Goal: Task Accomplishment & Management: Manage account settings

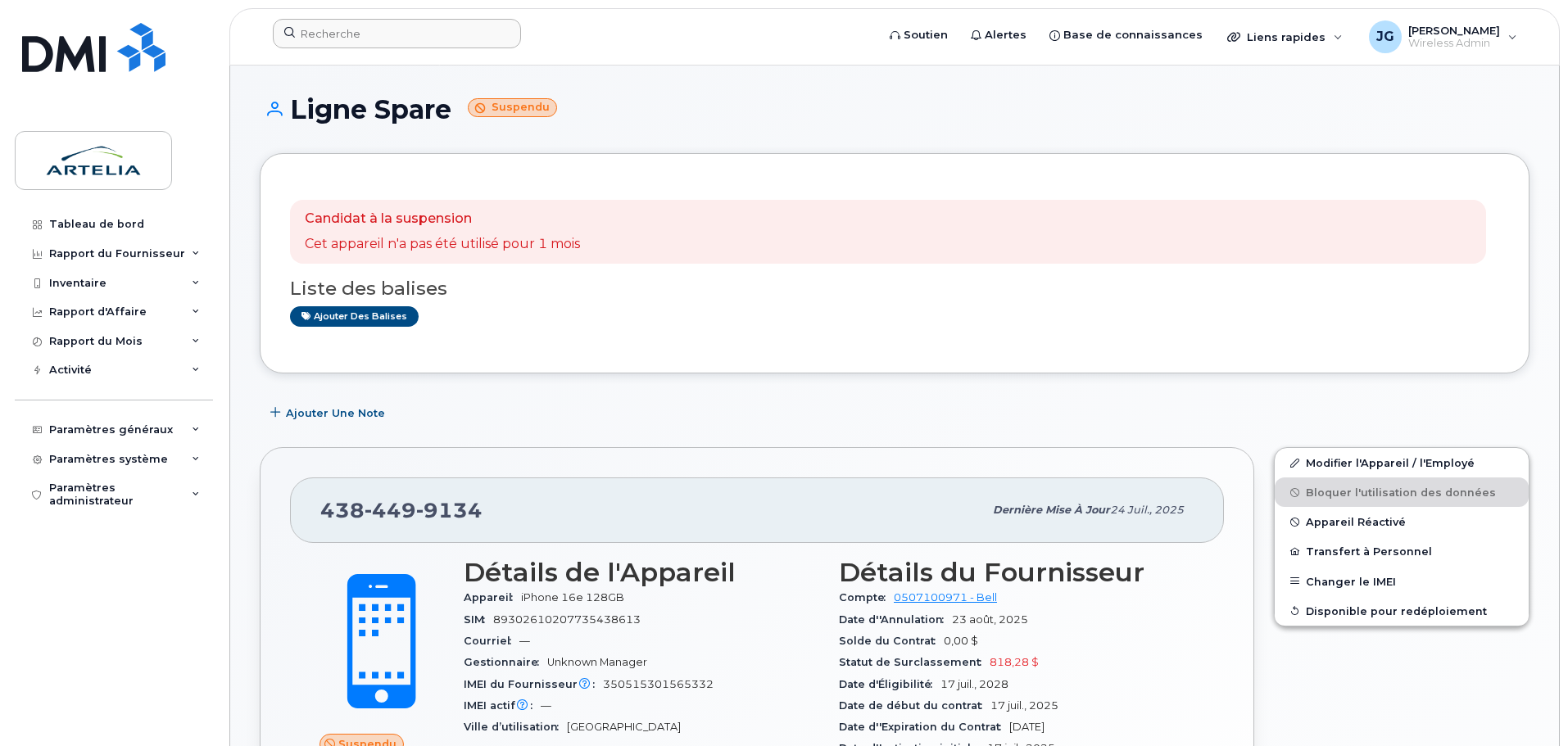
scroll to position [184, 0]
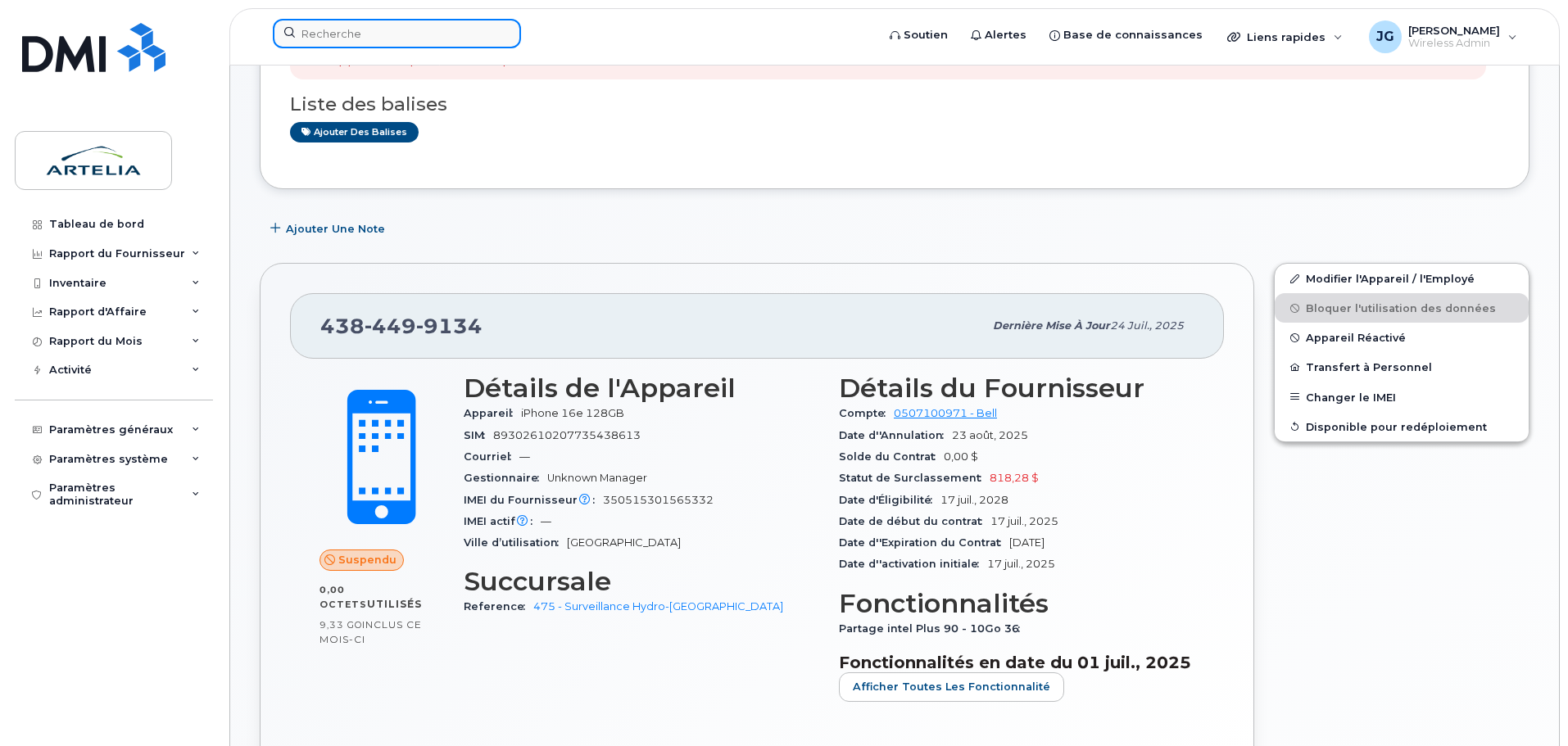
click at [419, 31] on input at bounding box center [397, 34] width 248 height 30
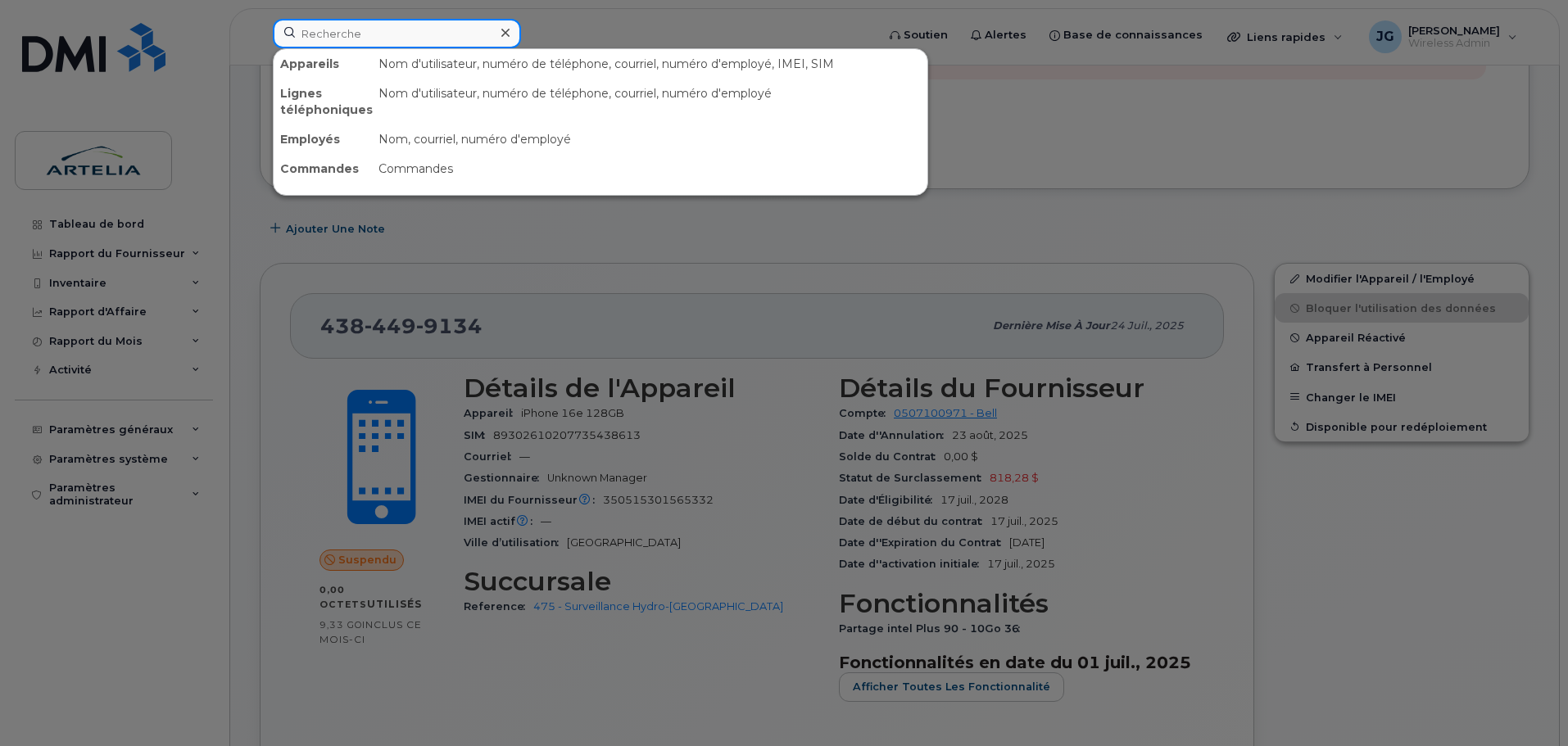
paste input "5142473706"
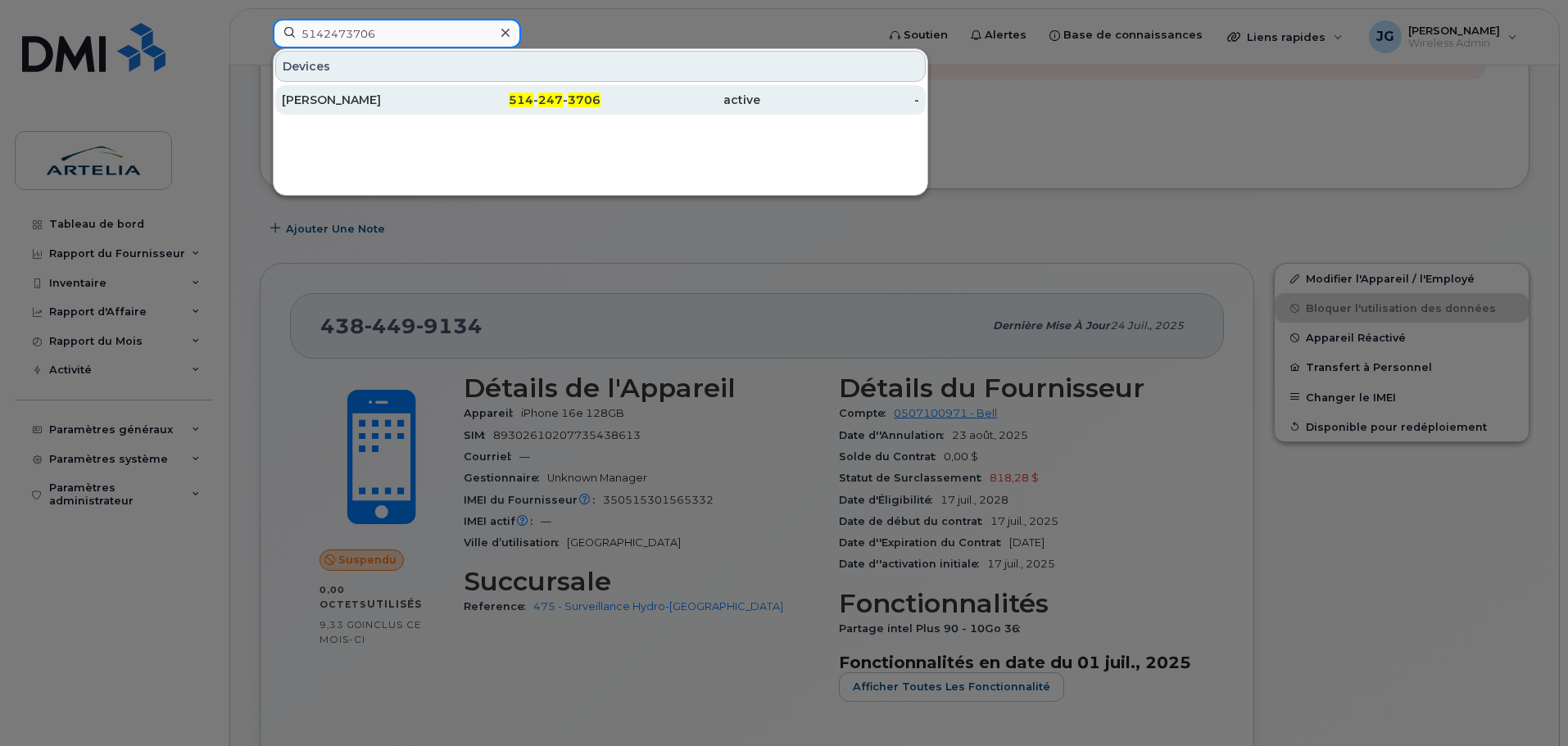
type input "5142473706"
click at [395, 95] on div "[PERSON_NAME]" at bounding box center [361, 100] width 159 height 17
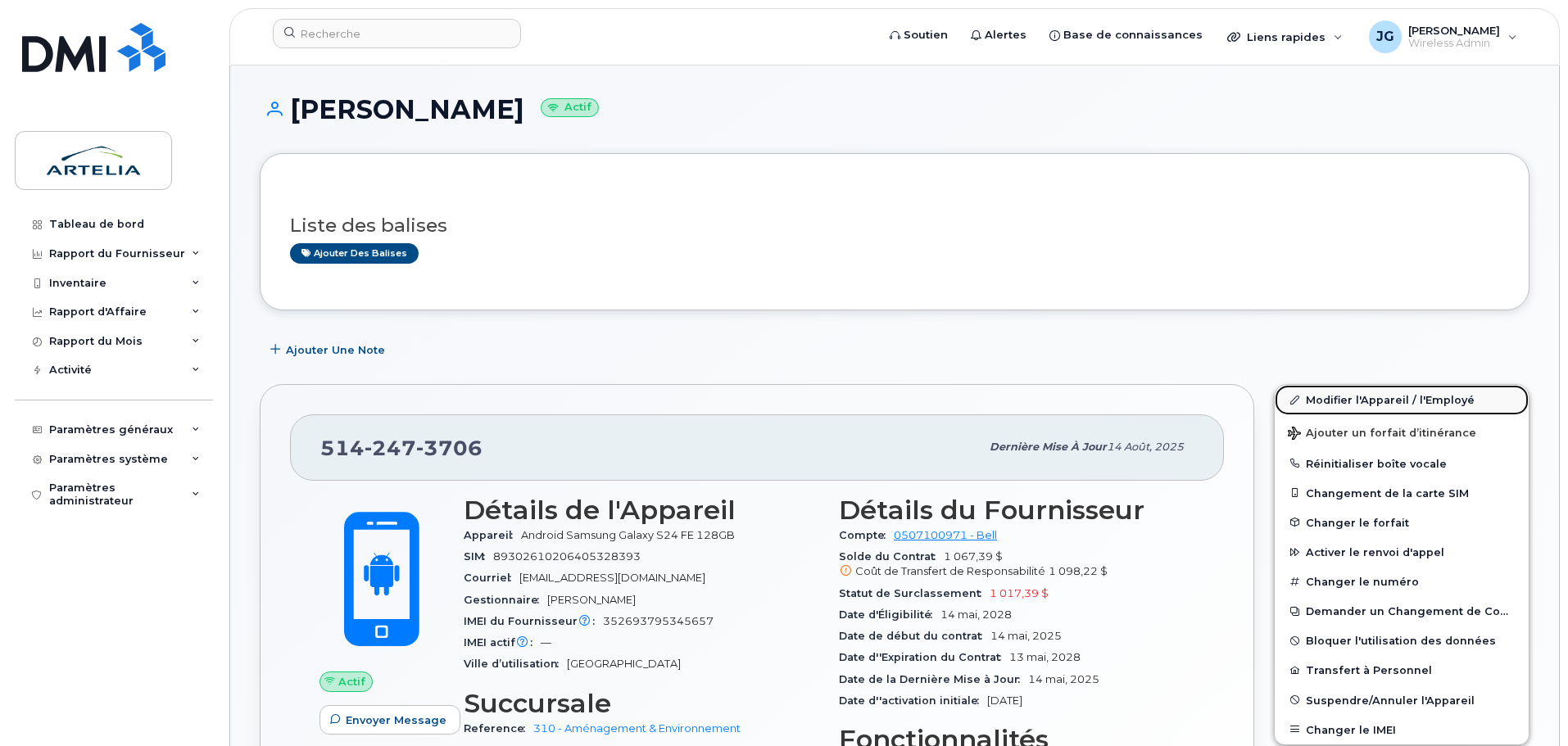
click at [1343, 400] on link "Modifier l'Appareil / l'Employé" at bounding box center [1402, 400] width 254 height 30
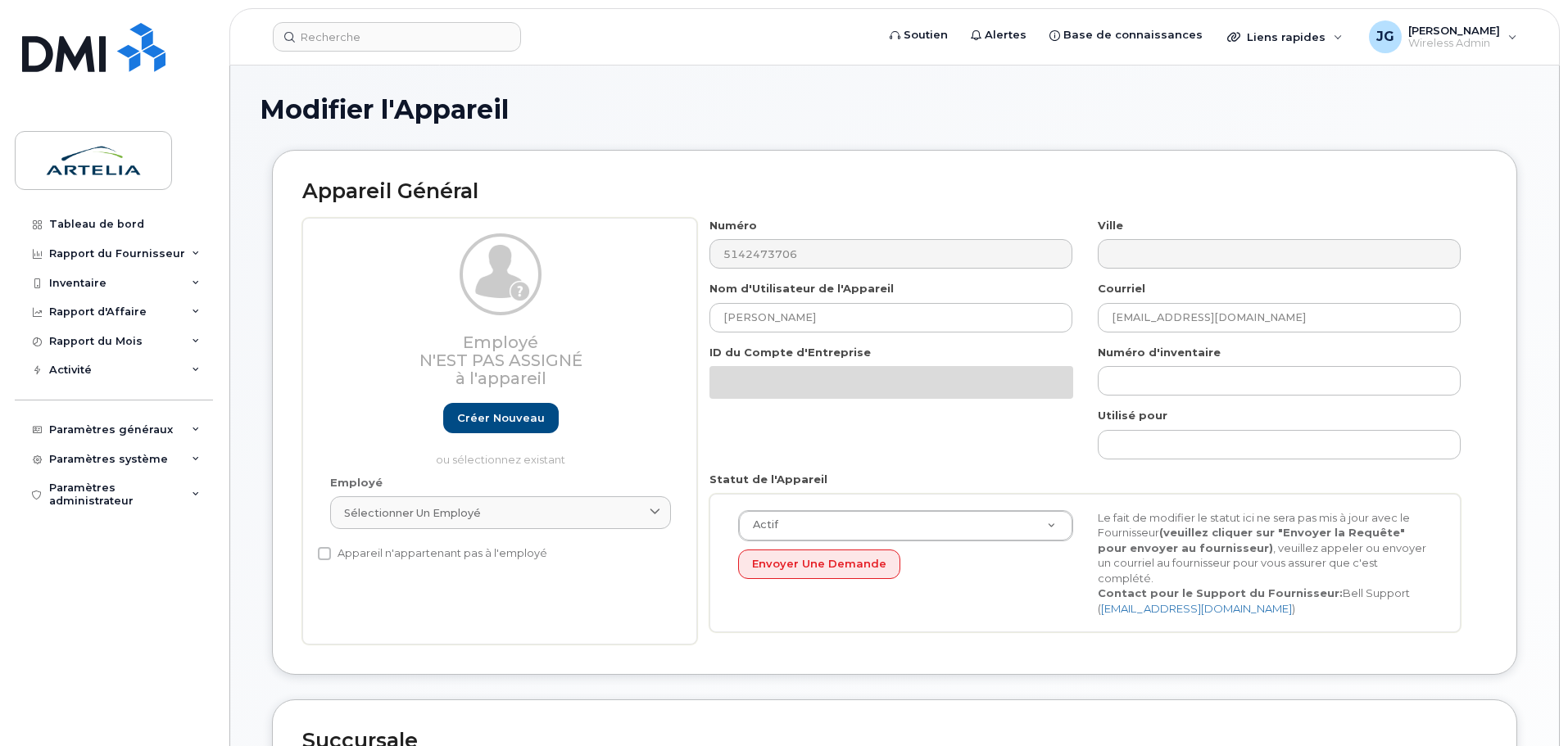
select select "29521993"
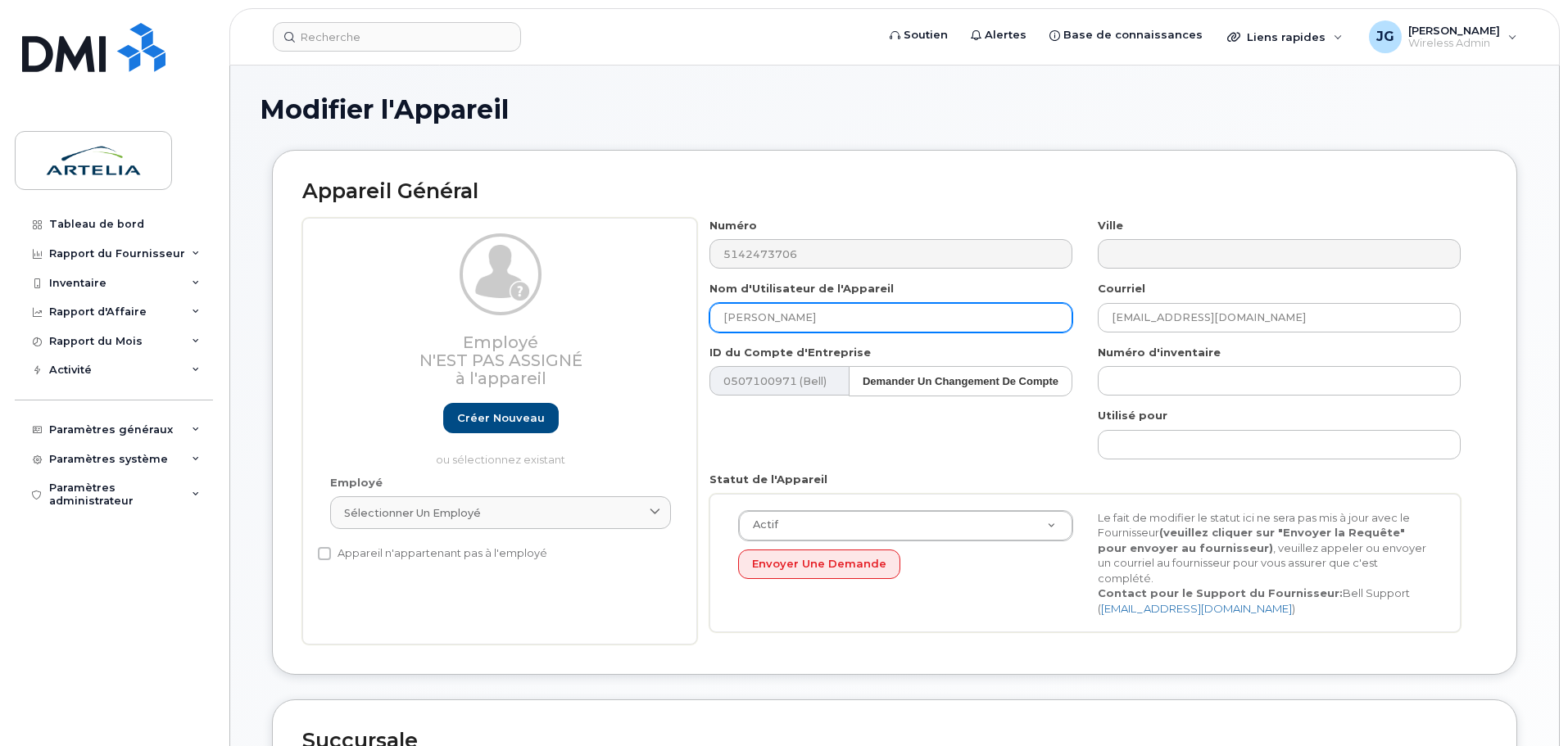
drag, startPoint x: 847, startPoint y: 306, endPoint x: 429, endPoint y: 288, distance: 418.4
click at [431, 289] on div "Employé N'est pas assigné à l'appareil Créer nouveau ou sélectionnez existant E…" at bounding box center [894, 431] width 1185 height 427
type input "Ligne Spare"
drag, startPoint x: 1261, startPoint y: 327, endPoint x: 853, endPoint y: 326, distance: 408.0
click at [857, 326] on div "Numéro 5142473706 Ville Nom d'Utilisateur de l'Appareil Ligne Spare Courriel ID…" at bounding box center [1085, 431] width 776 height 427
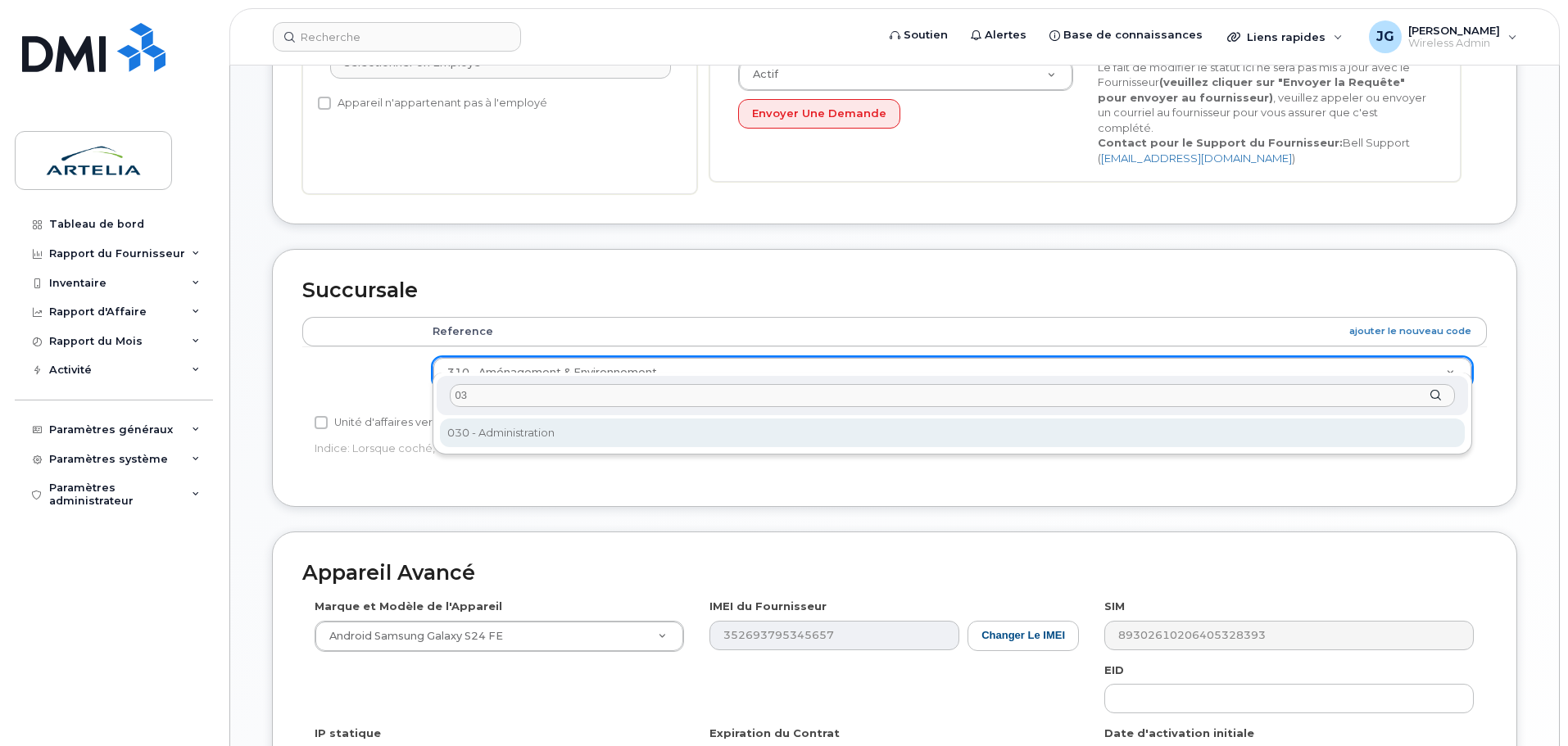
type input "0"
type input "*"
select select "29521960"
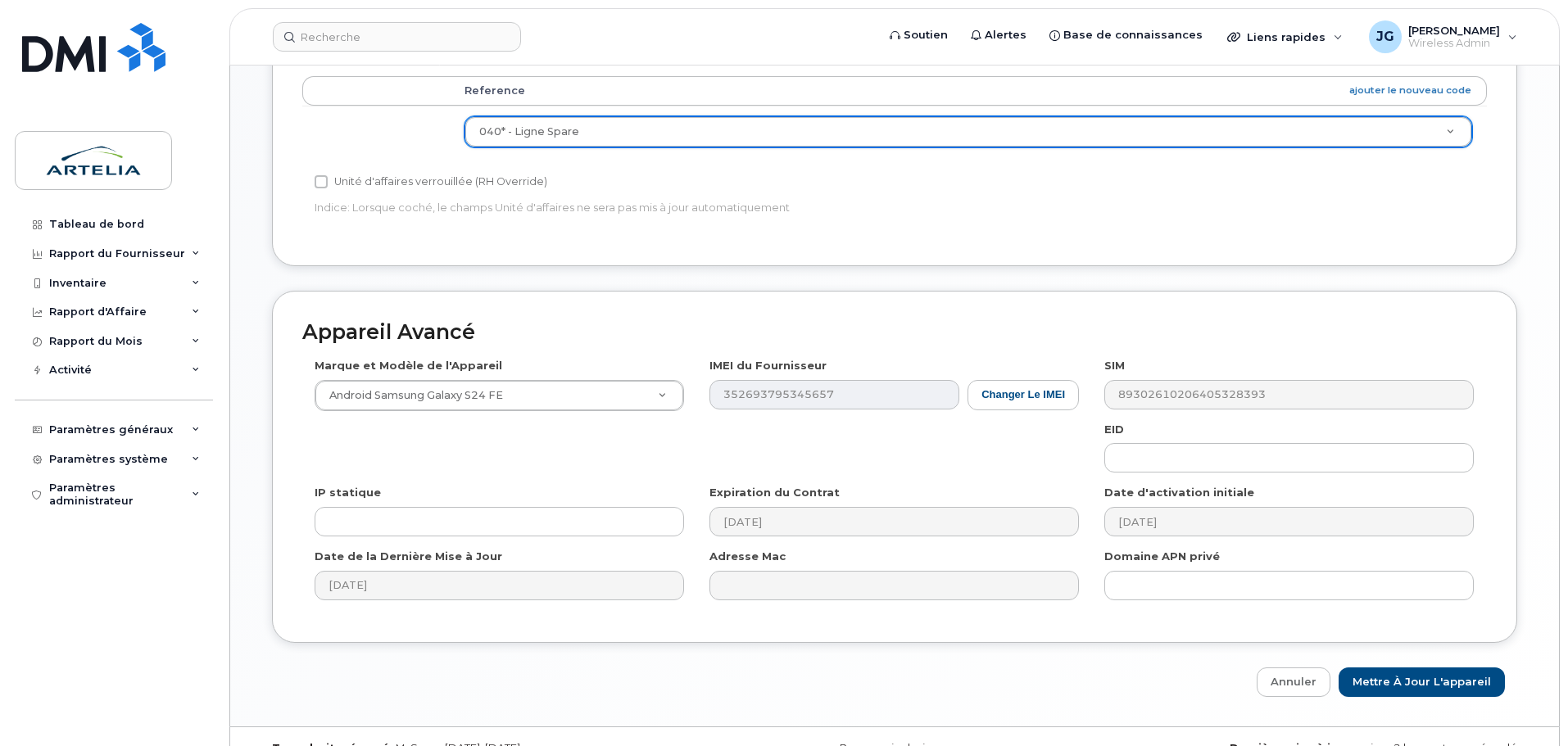
scroll to position [709, 0]
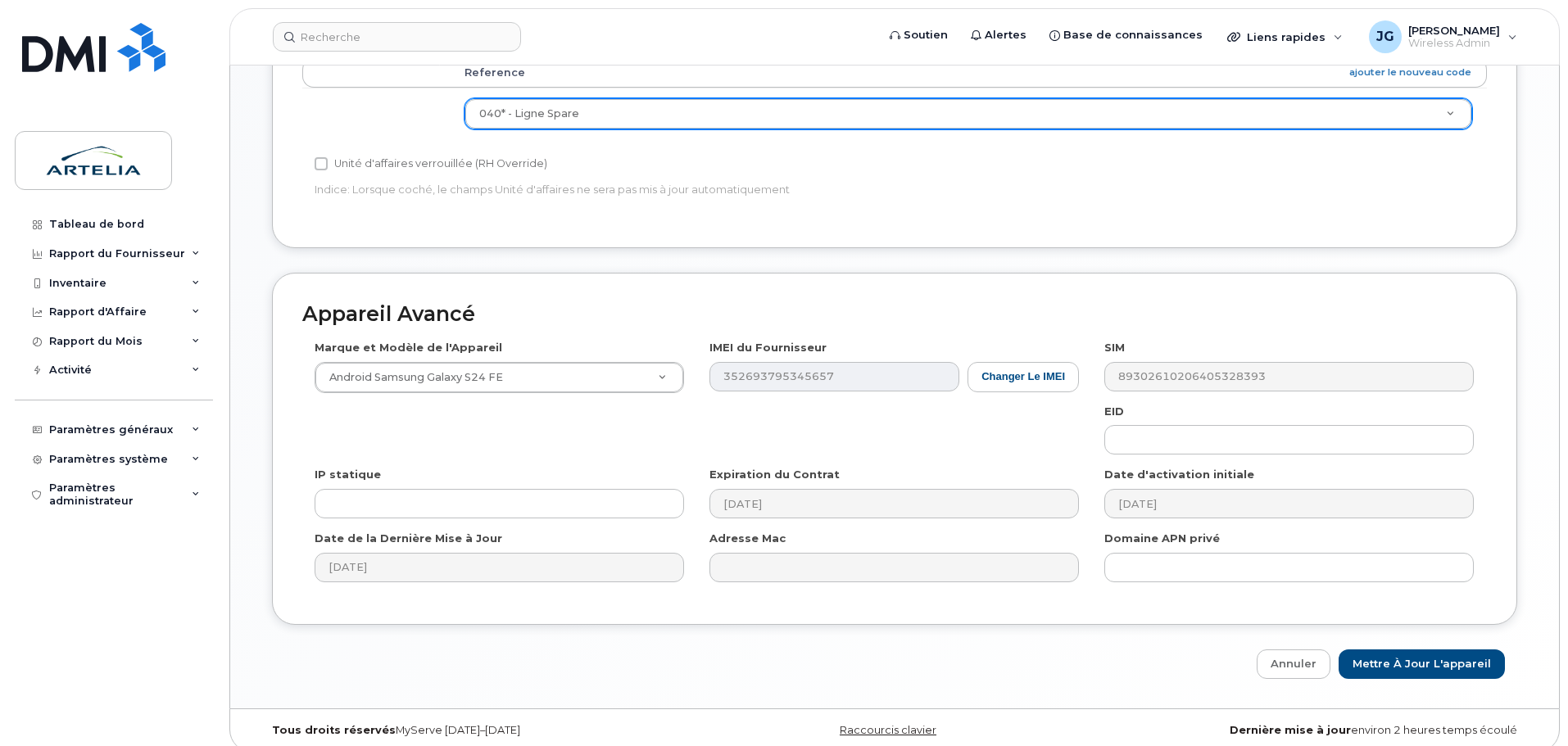
click at [1431, 632] on div "Appareil Avancé Marque et Modèle de l'Appareil Android Samsung Galaxy S24 FE An…" at bounding box center [894, 476] width 1270 height 407
click at [1430, 649] on input "Mettre à jour l'appareil" at bounding box center [1421, 664] width 166 height 31
type input "Sauvegarde..."
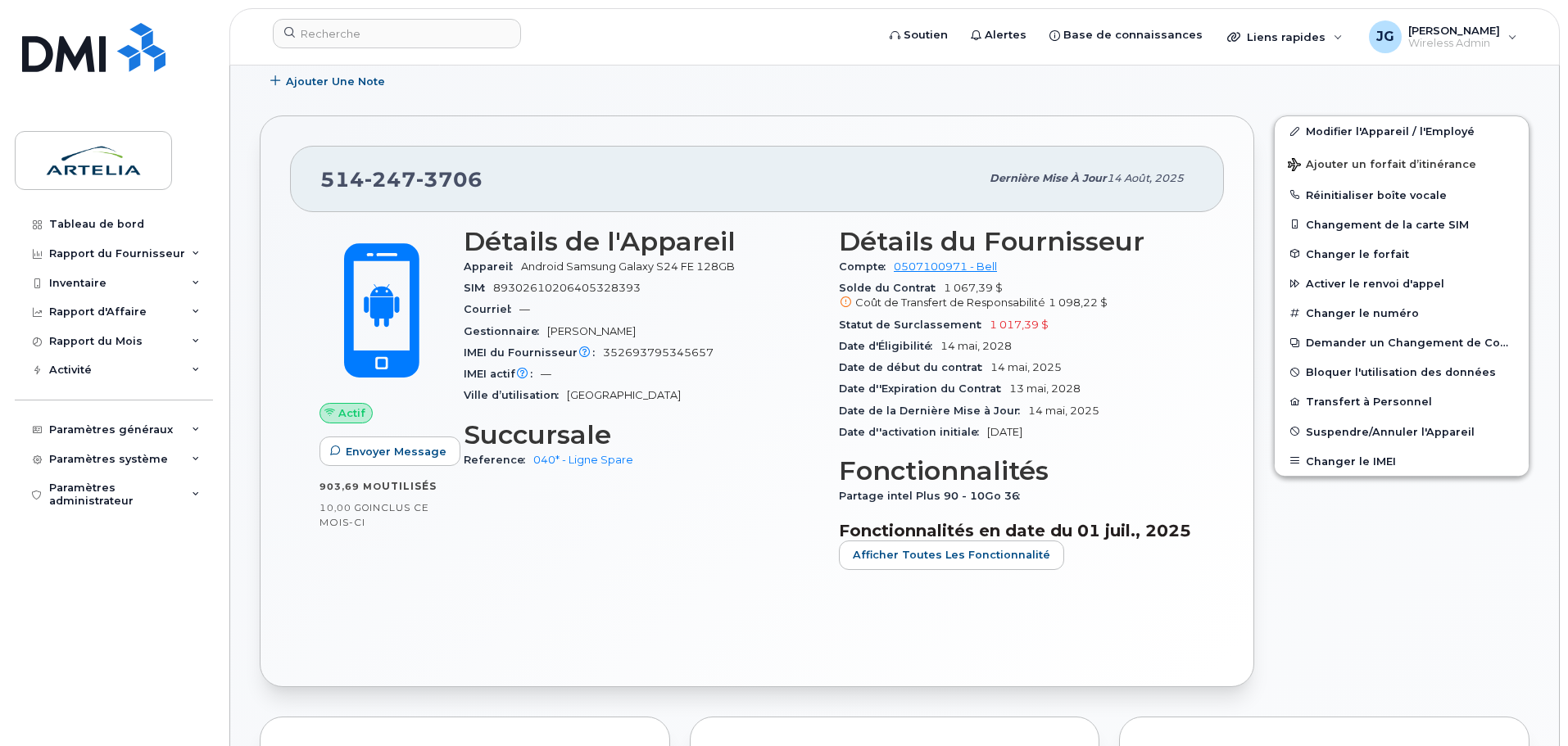
scroll to position [348, 0]
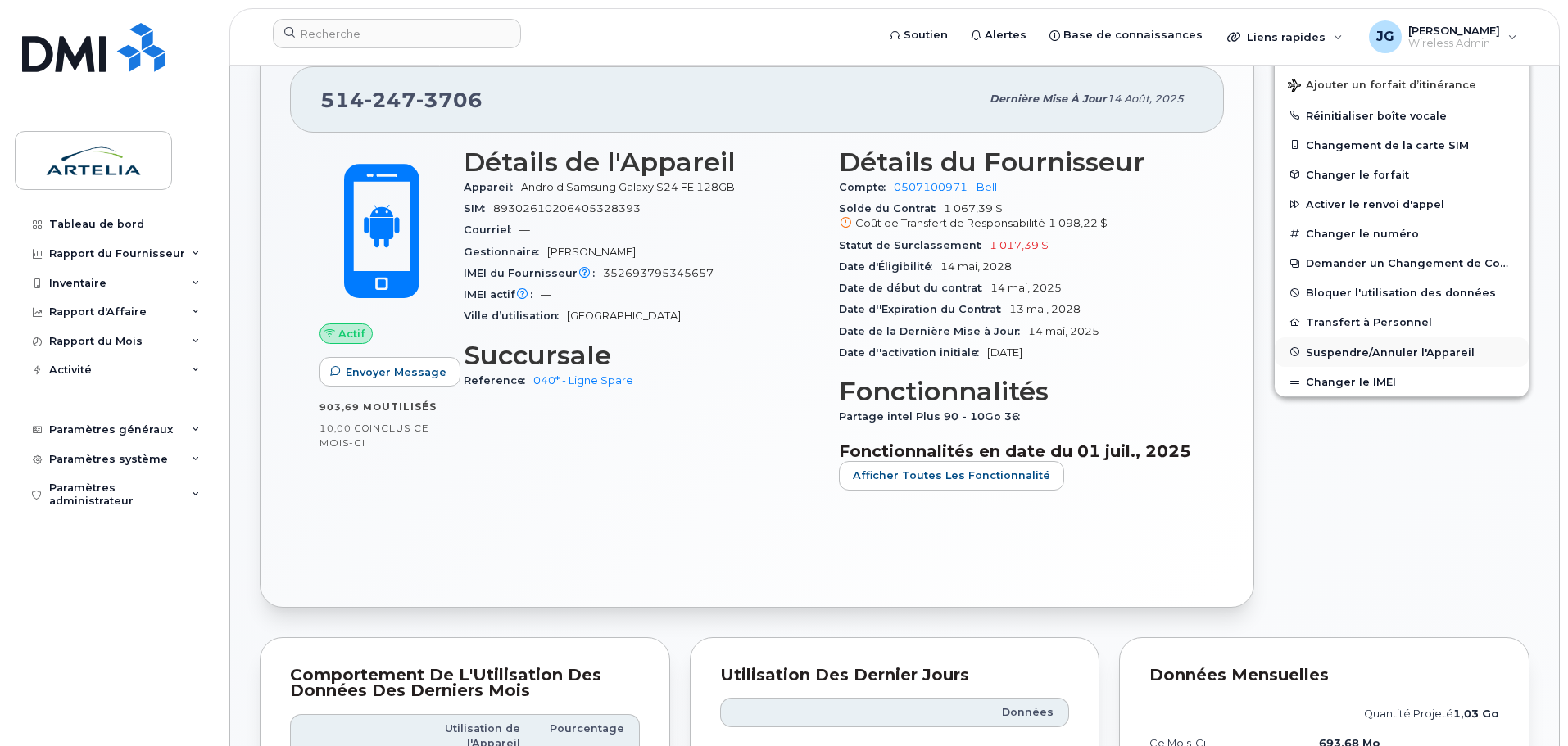
click at [1374, 345] on button "Suspendre/Annuler l'Appareil" at bounding box center [1402, 352] width 254 height 30
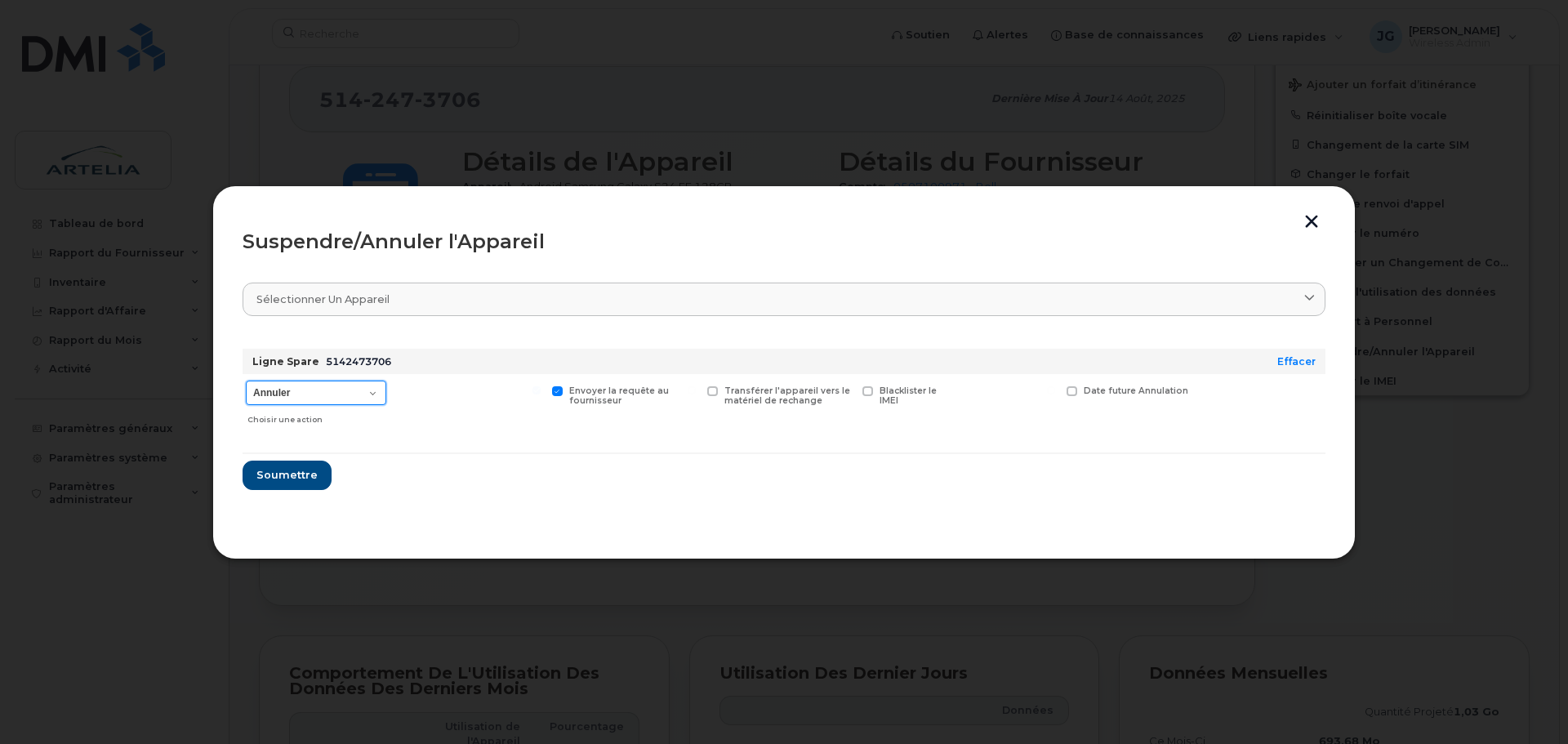
click at [359, 396] on select "Annuler Suspendre - Prolonger la suspension Suspendre - Tarif réduit Suspendre …" at bounding box center [316, 393] width 140 height 25
select select "[object Object]"
click at [246, 381] on select "Annuler Suspendre - Prolonger la suspension Suspendre - Tarif réduit Suspendre …" at bounding box center [316, 393] width 140 height 25
click at [297, 474] on span "Soumettre" at bounding box center [286, 475] width 61 height 16
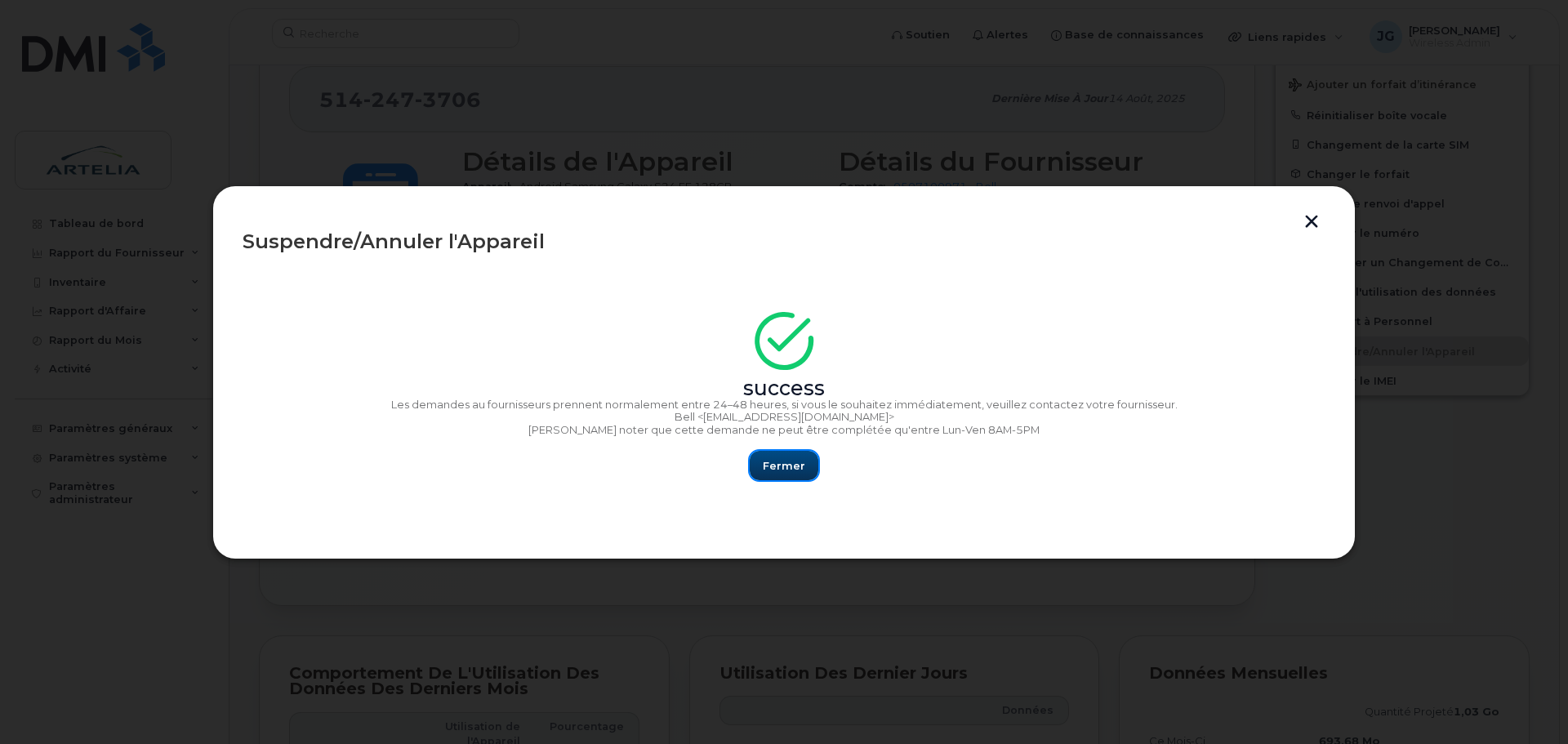
click at [774, 465] on span "Fermer" at bounding box center [784, 466] width 42 height 16
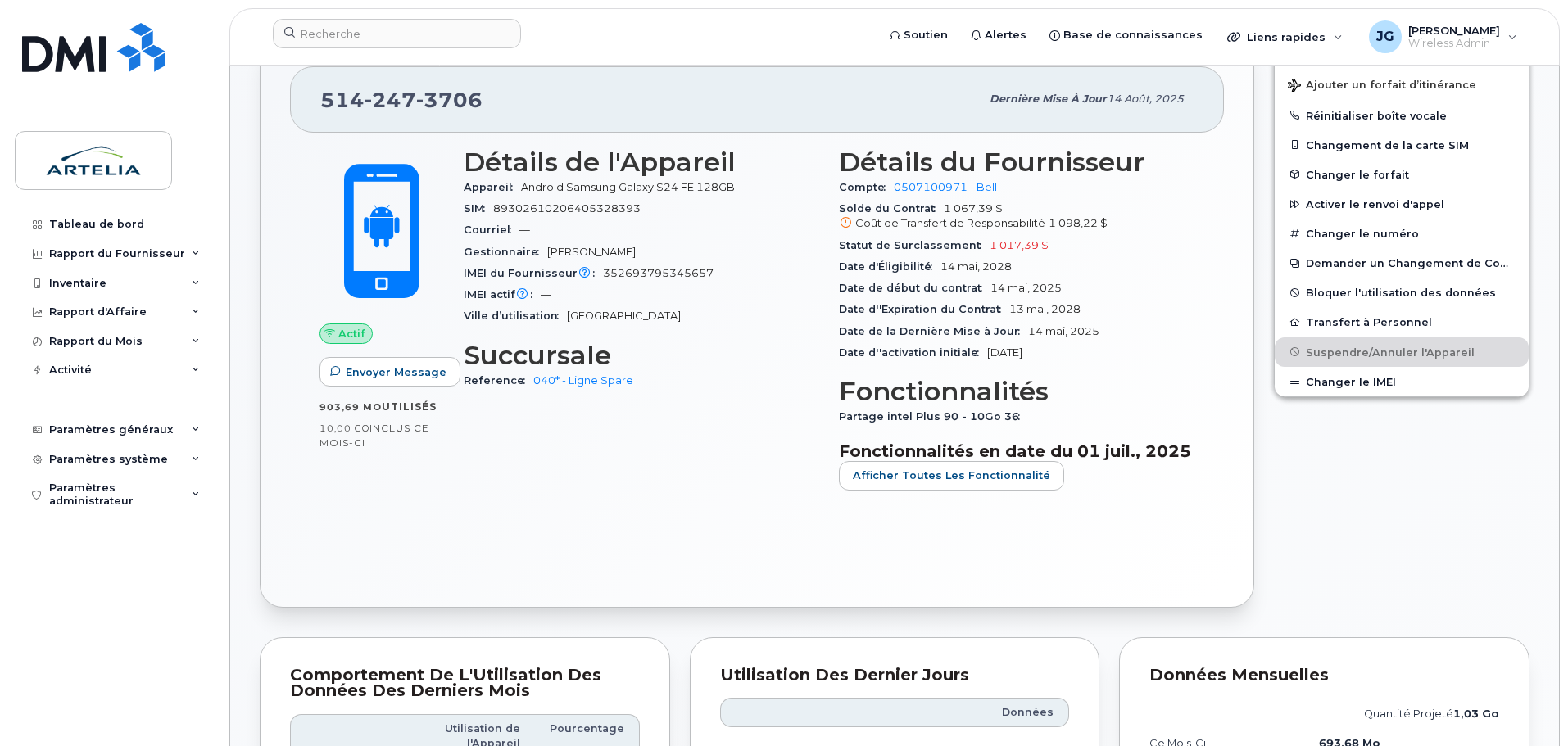
scroll to position [0, 0]
